Goal: Task Accomplishment & Management: Use online tool/utility

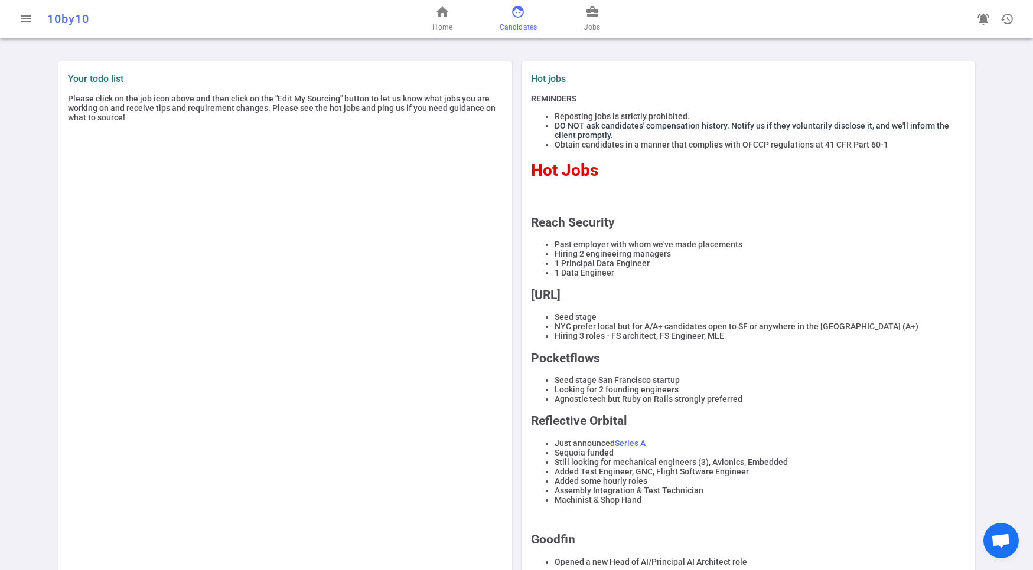
click at [533, 19] on link "face Candidates" at bounding box center [517, 19] width 37 height 28
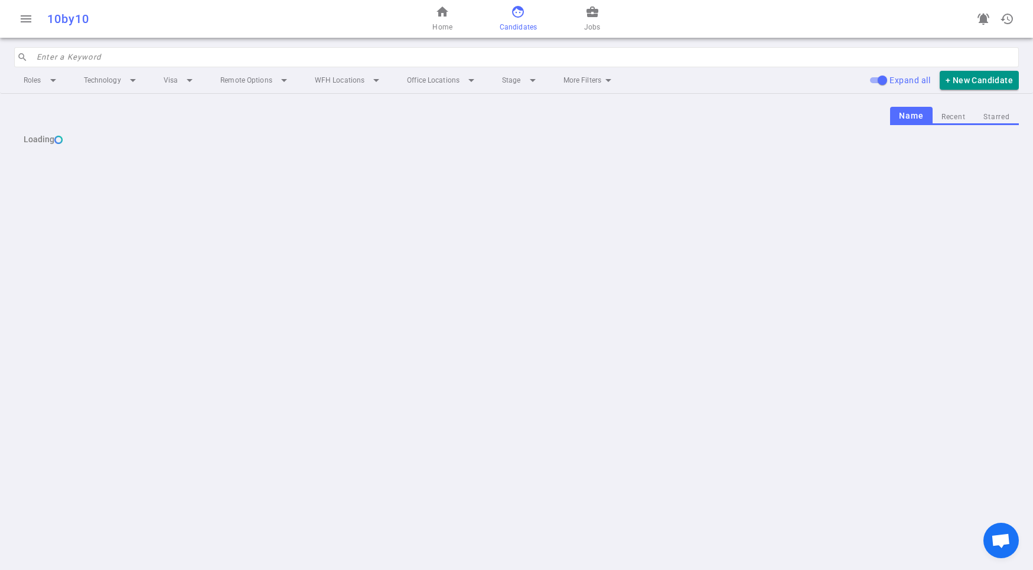
click at [605, 15] on body "menu 10by10 home Home face Candidates business_center Jobs notifications_active…" at bounding box center [516, 285] width 1033 height 570
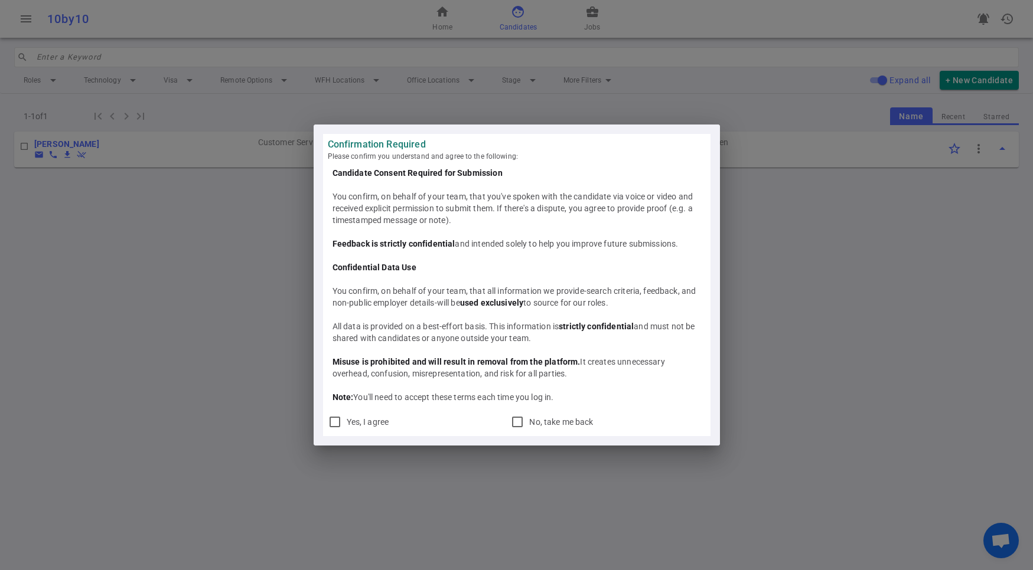
click at [594, 15] on div "Confirmation Required Please confirm you understand and agree to the following:…" at bounding box center [516, 285] width 1033 height 570
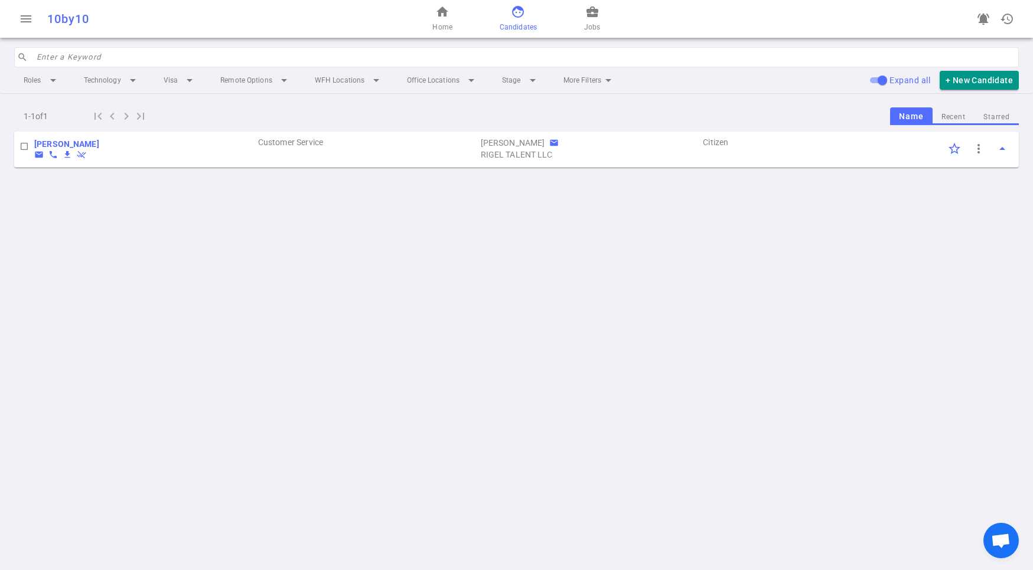
click at [594, 15] on span "business_center" at bounding box center [592, 12] width 14 height 14
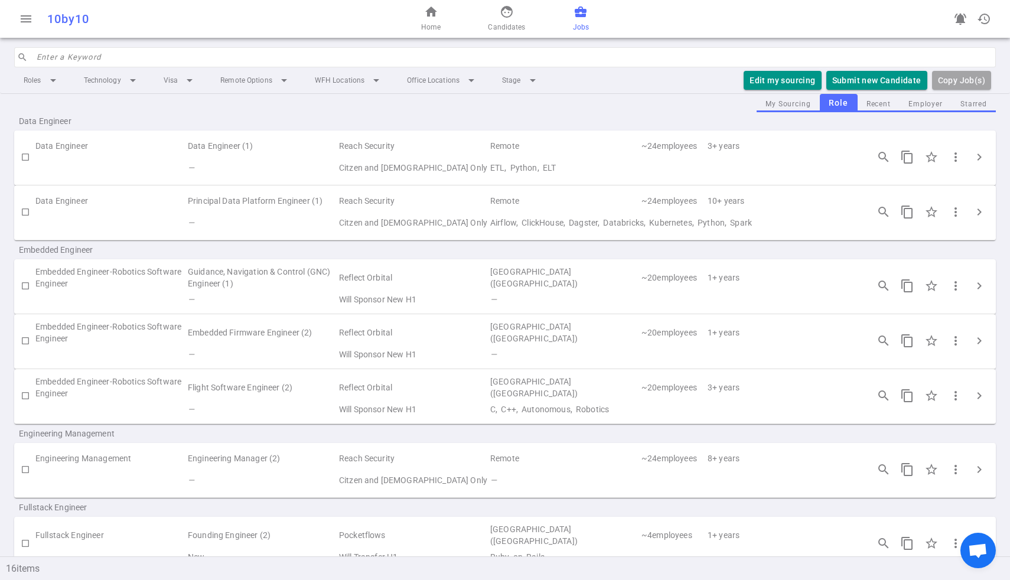
scroll to position [18, 0]
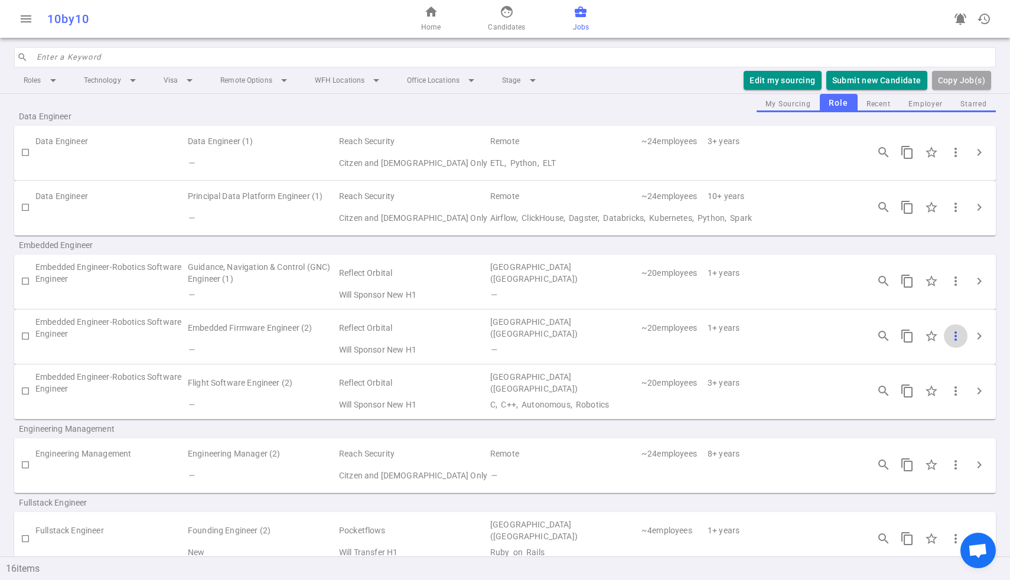
click at [951, 330] on span "more_vert" at bounding box center [955, 336] width 14 height 14
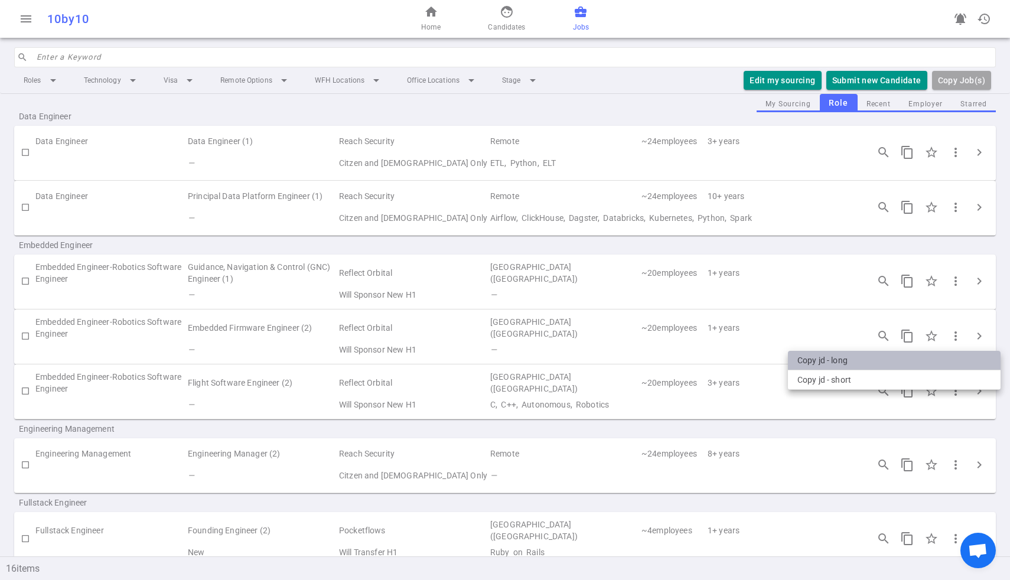
click at [827, 364] on li "Copy JD - long" at bounding box center [894, 360] width 213 height 19
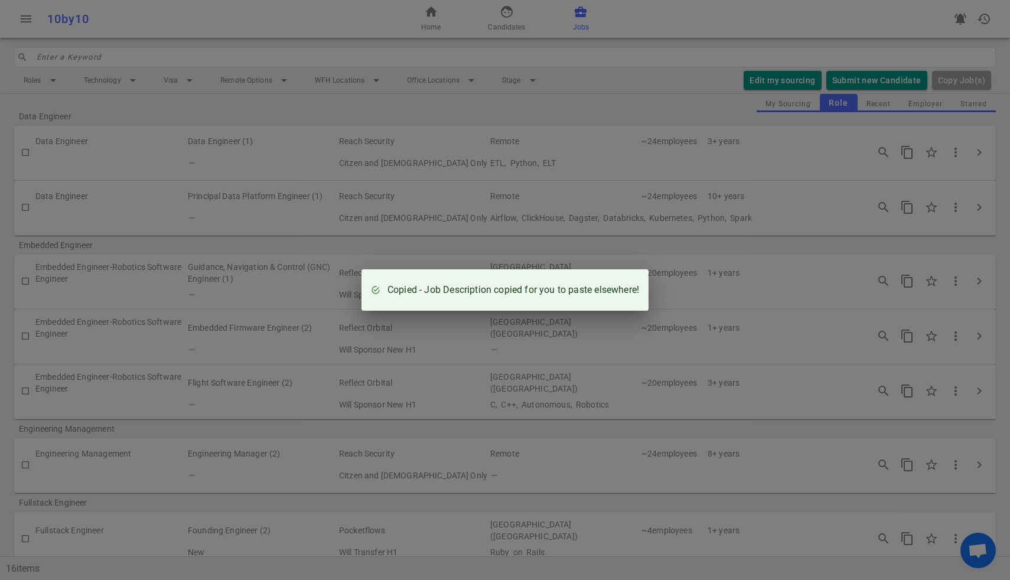
click at [282, 190] on div "Copied - Job Description copied for you to paste elsewhere!" at bounding box center [505, 290] width 1010 height 580
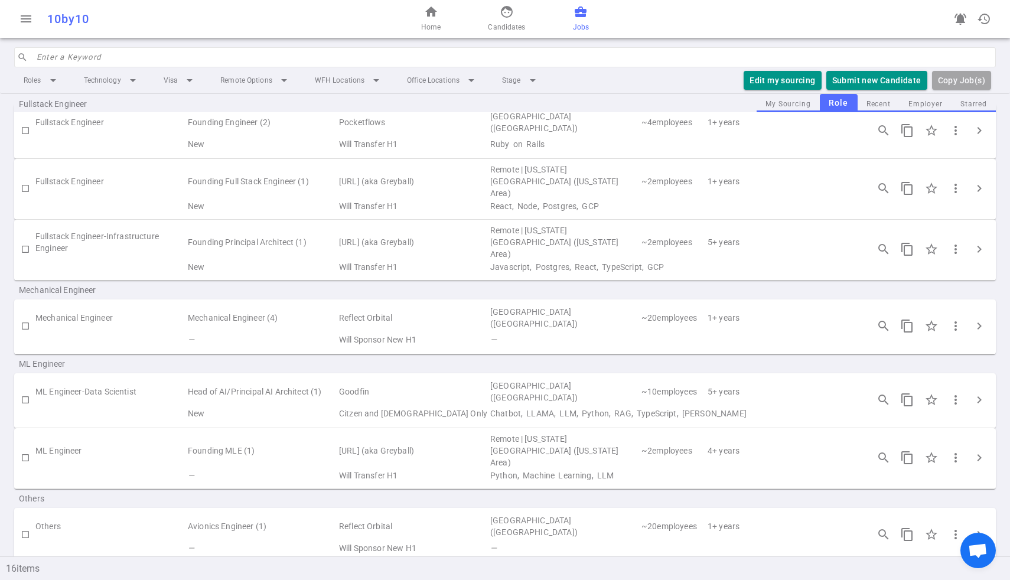
scroll to position [532, 0]
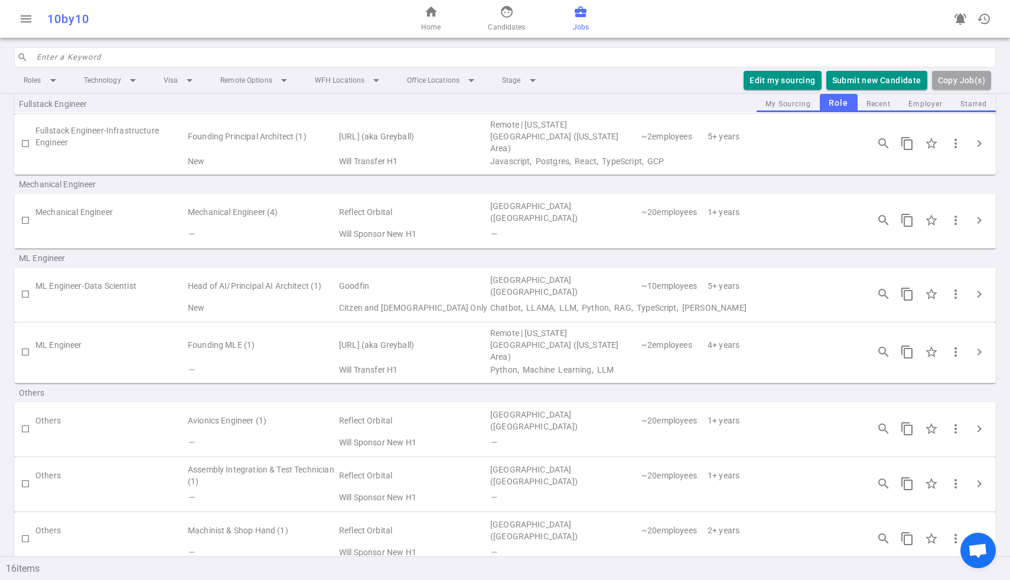
click at [249, 273] on td "Head of AI/Principal AI Architect (1)" at bounding box center [262, 285] width 151 height 27
click at [93, 272] on td "ML Engineer-Data Scientist" at bounding box center [110, 285] width 151 height 27
click at [952, 287] on span "more_vert" at bounding box center [955, 294] width 14 height 14
click at [953, 283] on div at bounding box center [505, 290] width 1010 height 580
click at [972, 287] on span "chevron_right" at bounding box center [979, 294] width 14 height 14
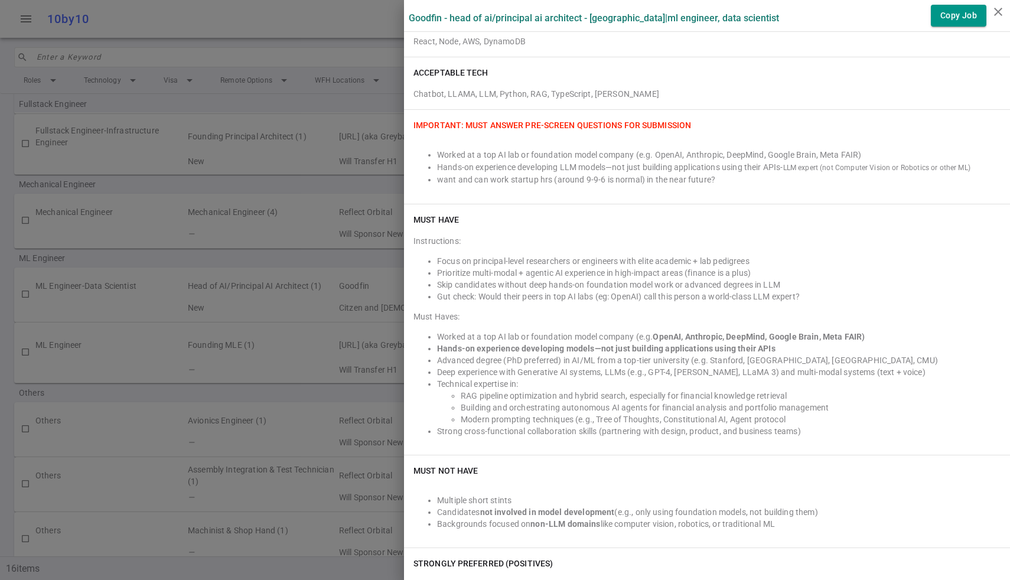
scroll to position [516, 0]
